Goal: Contribute content

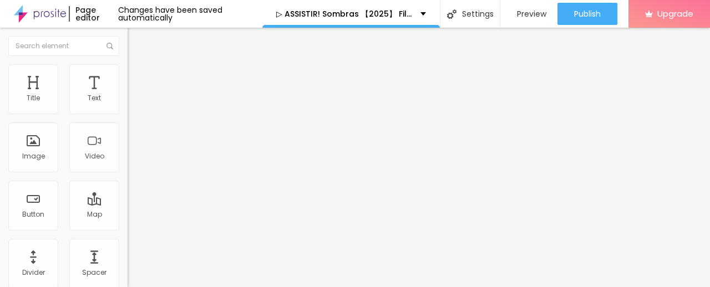
click at [128, 95] on span "Add image" at bounding box center [150, 90] width 45 height 9
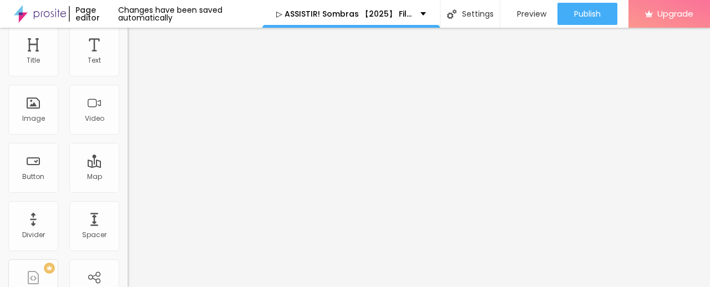
scroll to position [55, 0]
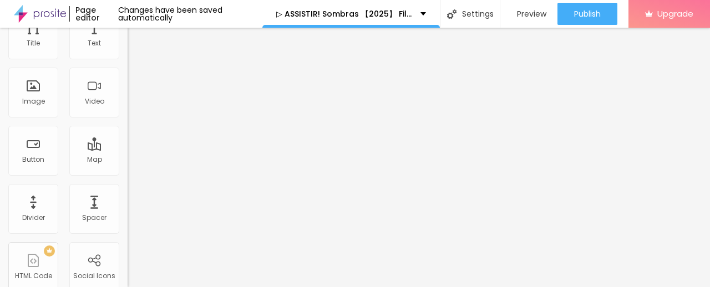
click at [128, 172] on input "https://" at bounding box center [194, 166] width 133 height 11
drag, startPoint x: 59, startPoint y: 241, endPoint x: 0, endPoint y: 263, distance: 63.2
click at [128, 199] on div "Change image Image description (Alt) Align Aspect Ratio Original Cinema 16:9 De…" at bounding box center [192, 115] width 128 height 167
paste input "[URL][DOMAIN_NAME]"
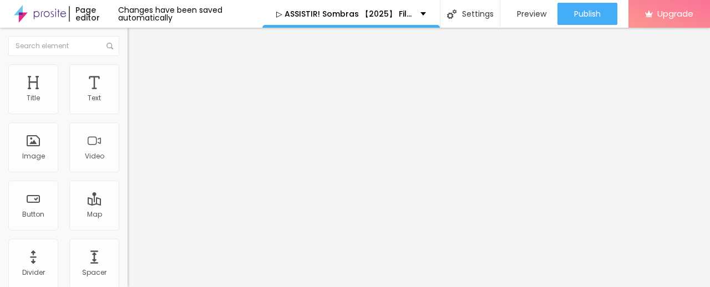
type input "[URL][DOMAIN_NAME]"
click at [136, 39] on img "button" at bounding box center [140, 40] width 9 height 9
click at [136, 42] on img "button" at bounding box center [140, 40] width 9 height 9
click at [136, 39] on img "button" at bounding box center [140, 40] width 9 height 9
click at [136, 40] on img "button" at bounding box center [140, 40] width 9 height 9
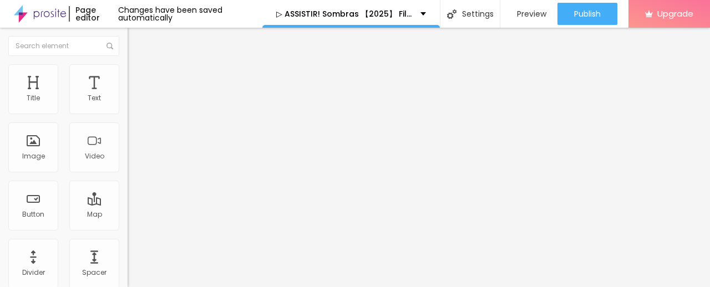
click at [136, 40] on img "button" at bounding box center [140, 40] width 9 height 9
click at [136, 44] on img "button" at bounding box center [140, 40] width 9 height 9
drag, startPoint x: 57, startPoint y: 126, endPoint x: 0, endPoint y: 129, distance: 56.6
click at [128, 129] on div "Text Click me Align Size Default Small Default Big Link URL https:// Open in ne…" at bounding box center [192, 167] width 128 height 161
paste input "✅ Assista agora ► Sombras Completo HD [1080p]"
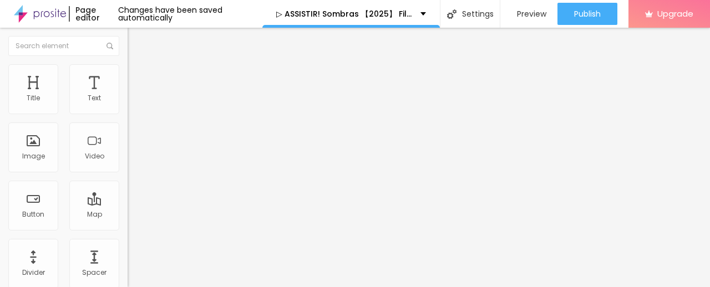
scroll to position [0, 70]
type input "✅ Assista agora ► Sombras Completo HD [1080p]"
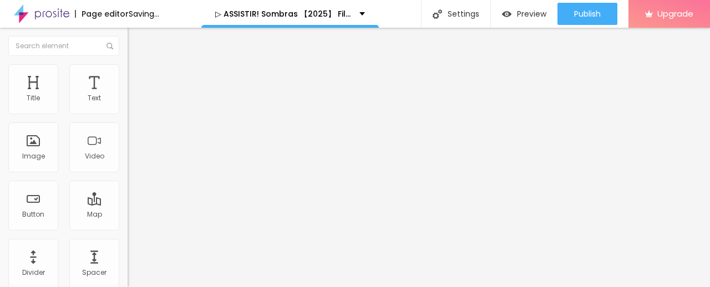
scroll to position [0, 0]
click at [128, 226] on input "https://" at bounding box center [194, 222] width 133 height 11
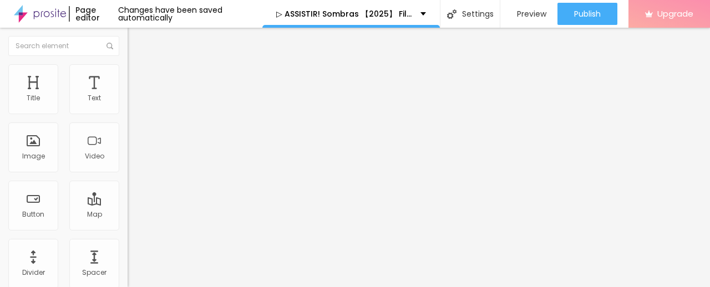
paste input "[DOMAIN_NAME]/pt/movie/1371142/sombras.Alboom"
type input "[URL][DOMAIN_NAME]"
click at [128, 133] on img at bounding box center [132, 129] width 8 height 8
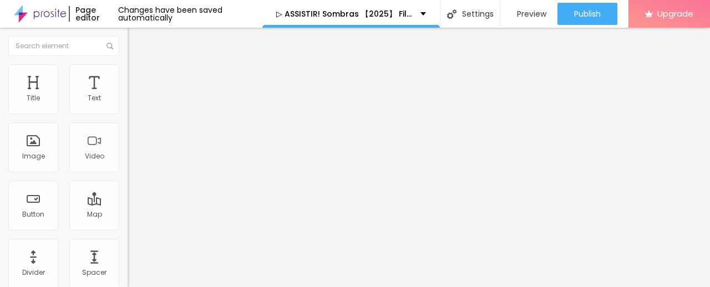
click at [136, 38] on div "Edit Button" at bounding box center [165, 40] width 59 height 9
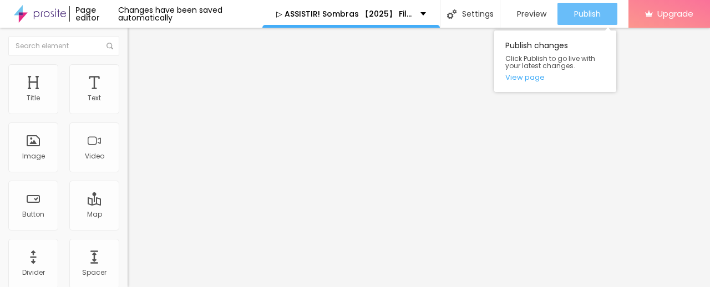
click at [588, 14] on span "Publish" at bounding box center [587, 13] width 27 height 9
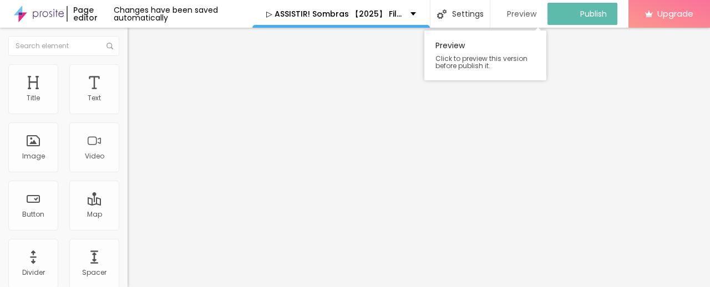
click at [529, 17] on span "Preview" at bounding box center [521, 13] width 29 height 9
